Goal: Participate in discussion

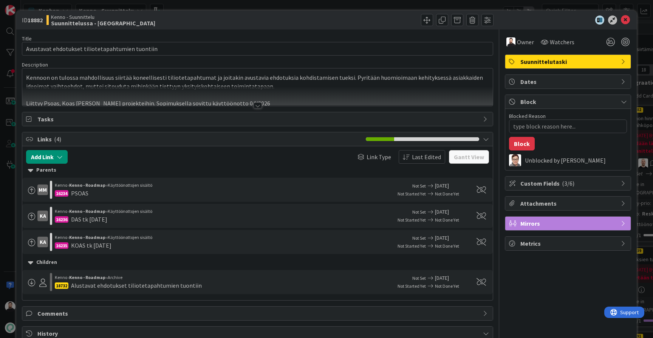
click at [258, 106] on div at bounding box center [258, 105] width 8 height 6
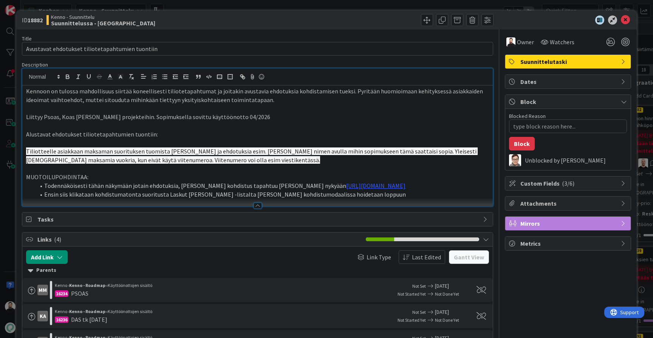
type textarea "x"
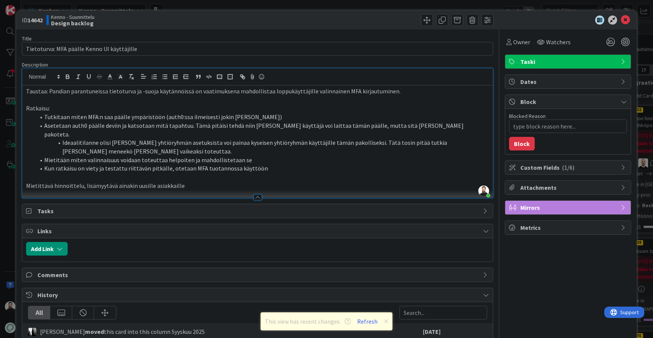
scroll to position [319, 0]
click at [10, 215] on div "ID 14642 Kenno - Suunnittelu Design backlog Title 43 / 128 Tietoturva: MFA pääl…" at bounding box center [326, 169] width 653 height 338
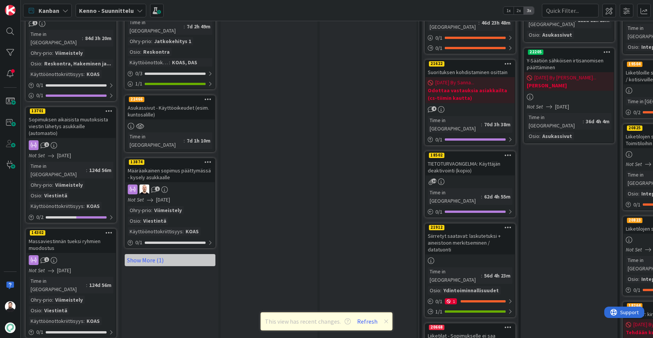
scroll to position [721, 2]
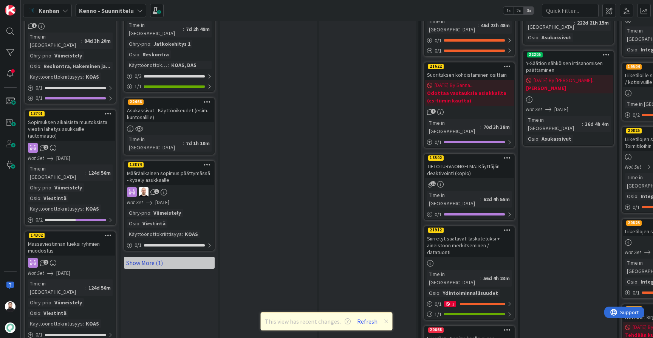
click at [153, 257] on link "Show More (1)" at bounding box center [169, 263] width 91 height 12
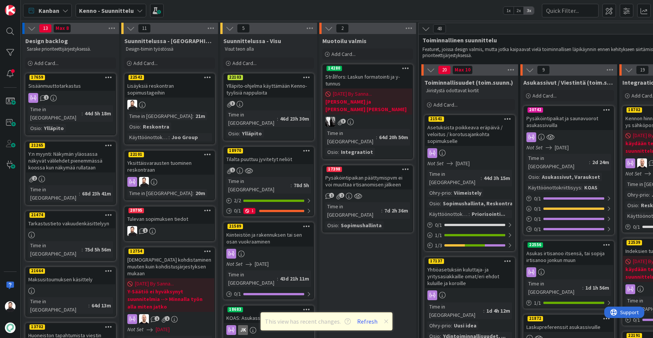
scroll to position [0, 1]
click at [365, 323] on button "Refresh" at bounding box center [368, 321] width 26 height 10
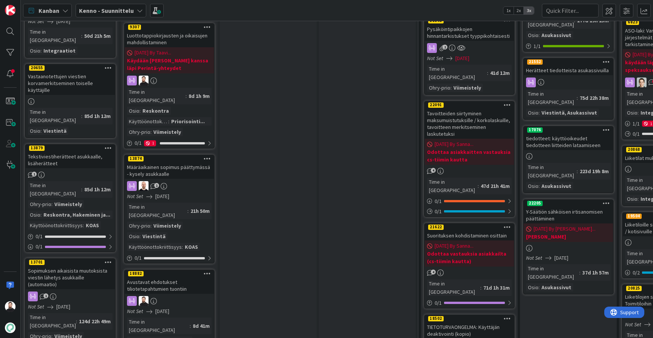
scroll to position [575, 2]
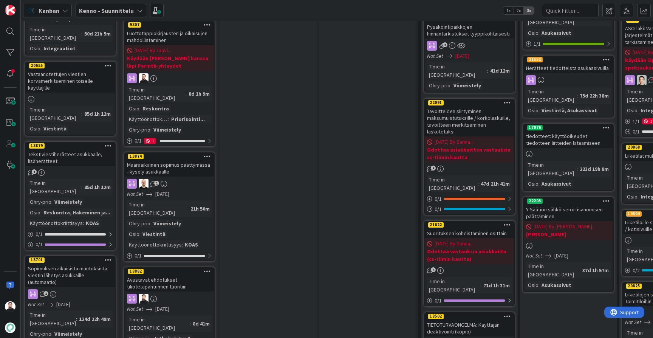
click at [180, 275] on div "Avustavat ehdotukset tiliotetapahtumien tuontiin" at bounding box center [169, 283] width 89 height 17
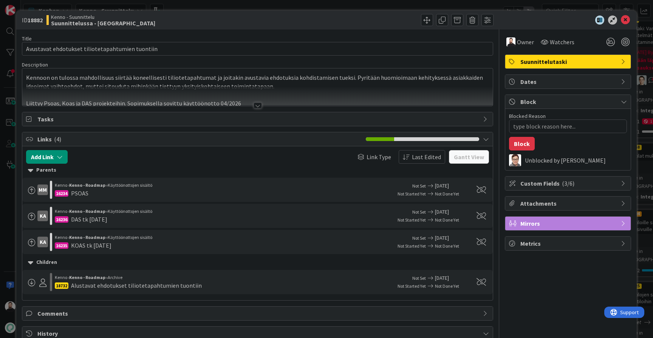
click at [258, 104] on div at bounding box center [258, 105] width 8 height 6
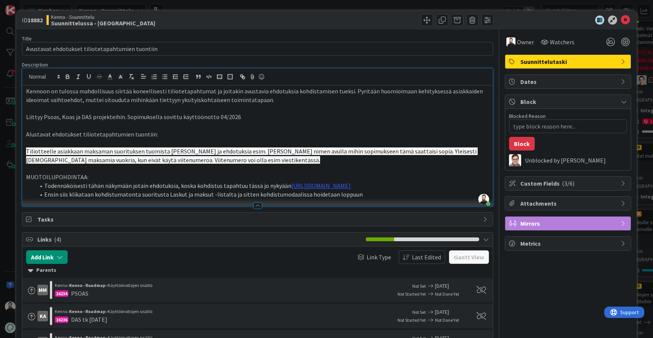
type textarea "x"
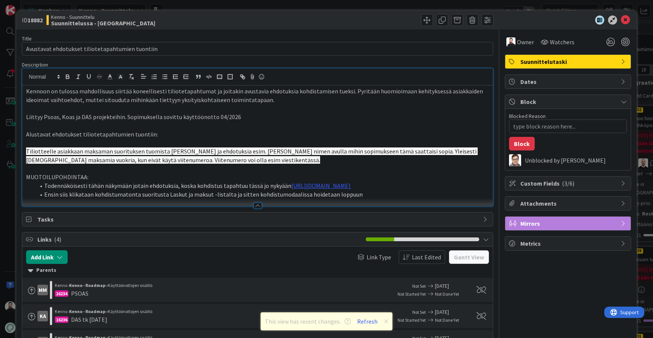
type textarea "x"
